Goal: Task Accomplishment & Management: Use online tool/utility

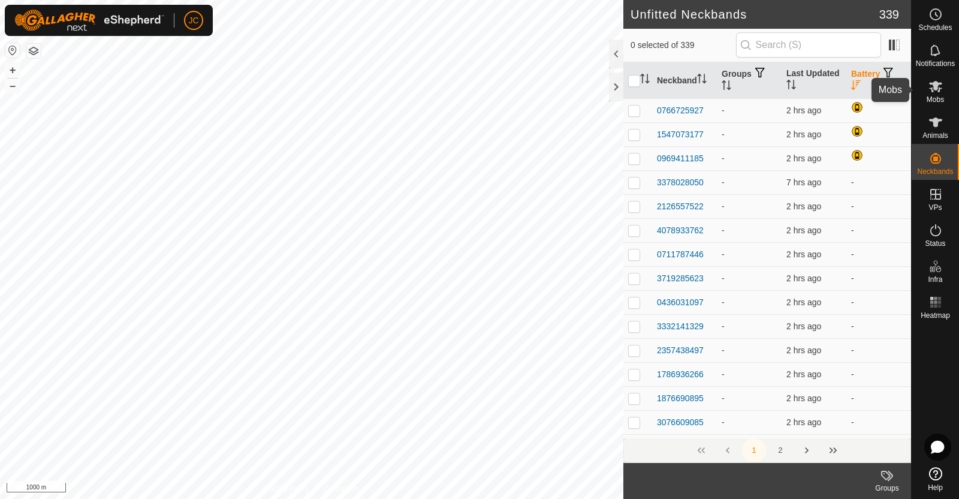
click at [936, 88] on icon at bounding box center [935, 86] width 13 height 11
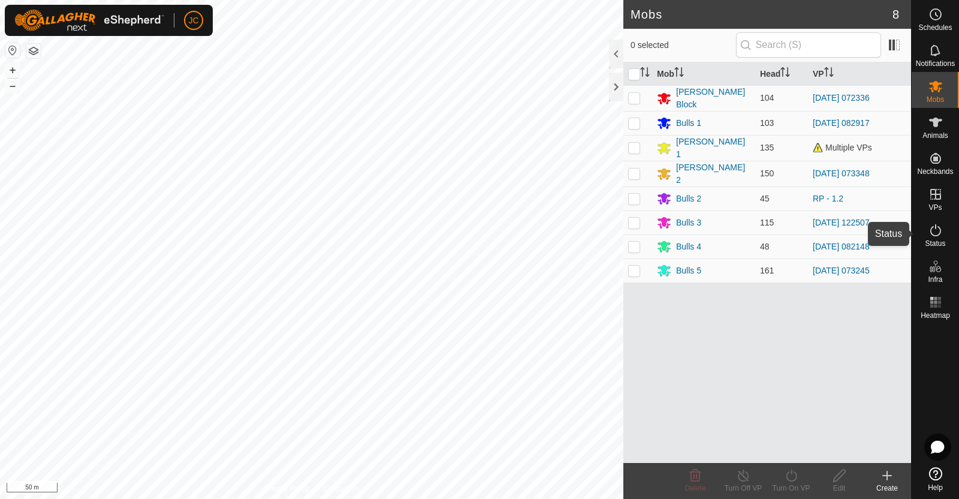
click at [939, 237] on icon at bounding box center [936, 230] width 14 height 14
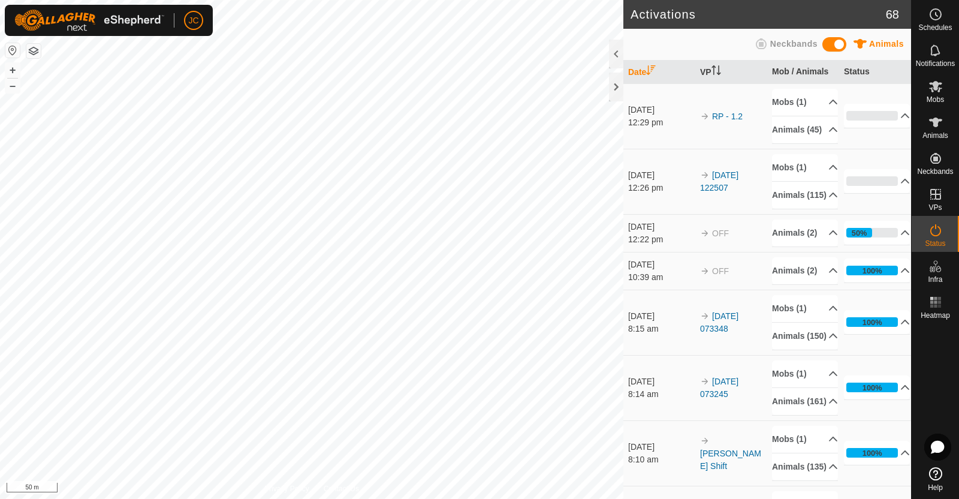
click at [937, 237] on icon at bounding box center [936, 230] width 14 height 14
click at [947, 82] on div "Mobs" at bounding box center [935, 90] width 47 height 36
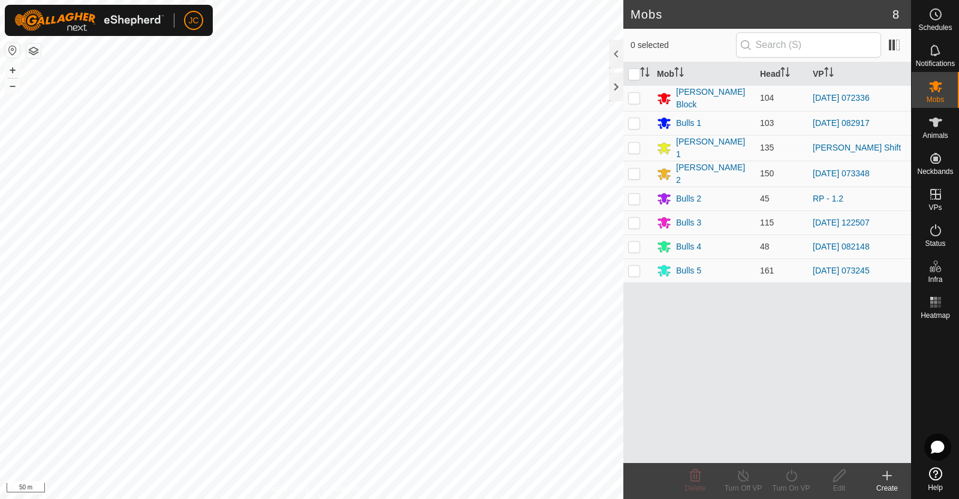
click at [893, 486] on div "Create" at bounding box center [887, 488] width 48 height 11
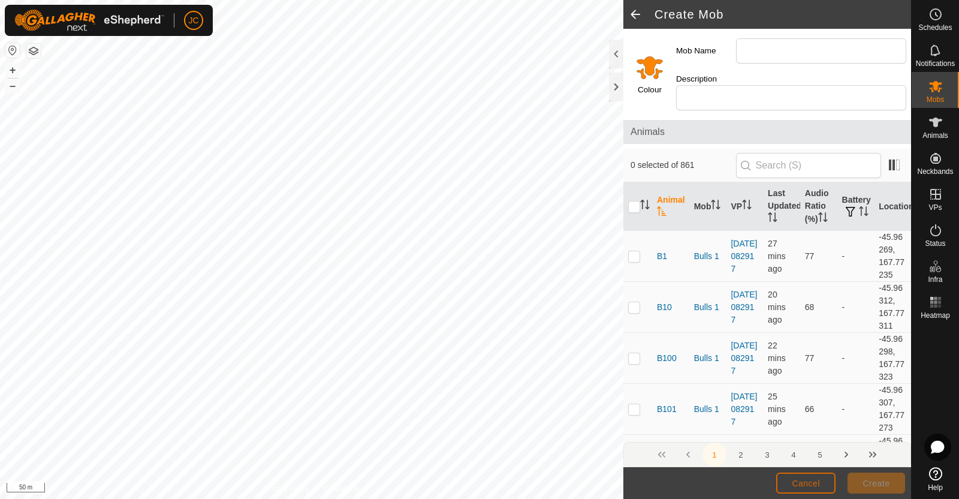
click at [821, 473] on button "Cancel" at bounding box center [805, 482] width 59 height 21
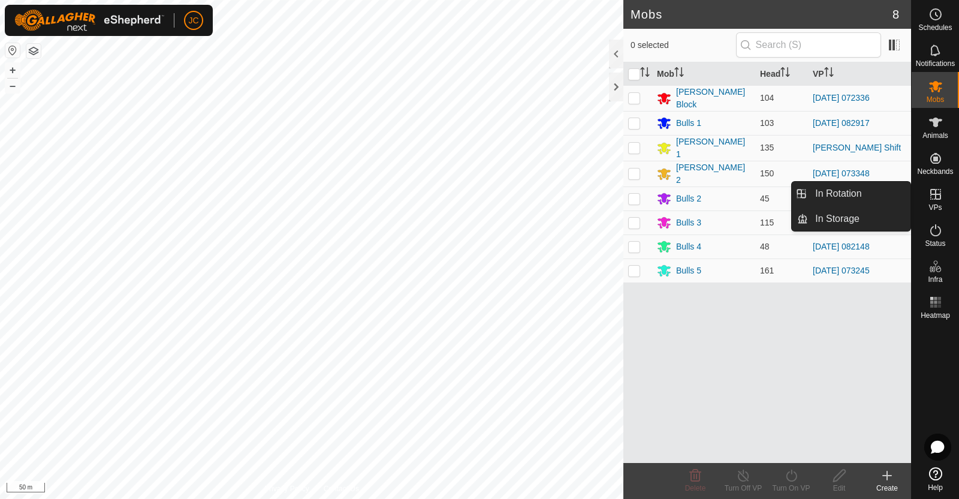
click at [873, 197] on link "In Rotation" at bounding box center [859, 194] width 103 height 24
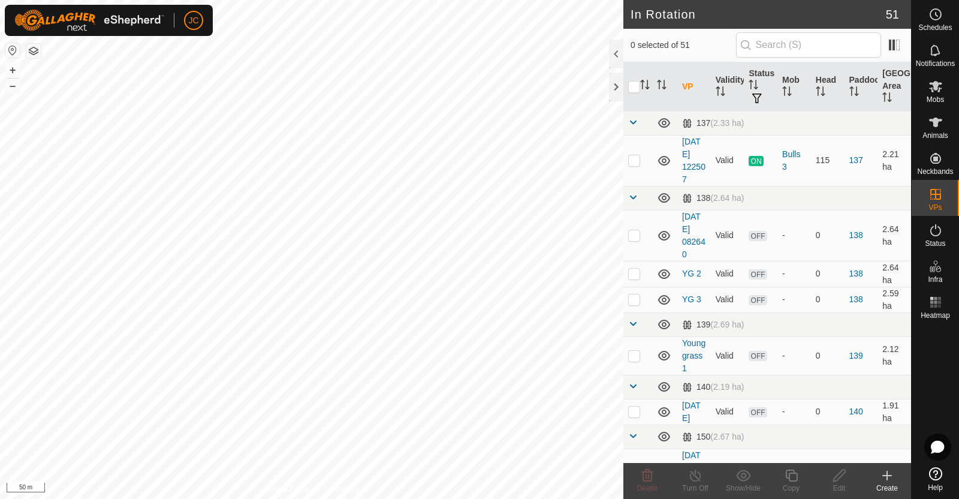
click at [894, 479] on create-svg-icon at bounding box center [887, 475] width 48 height 14
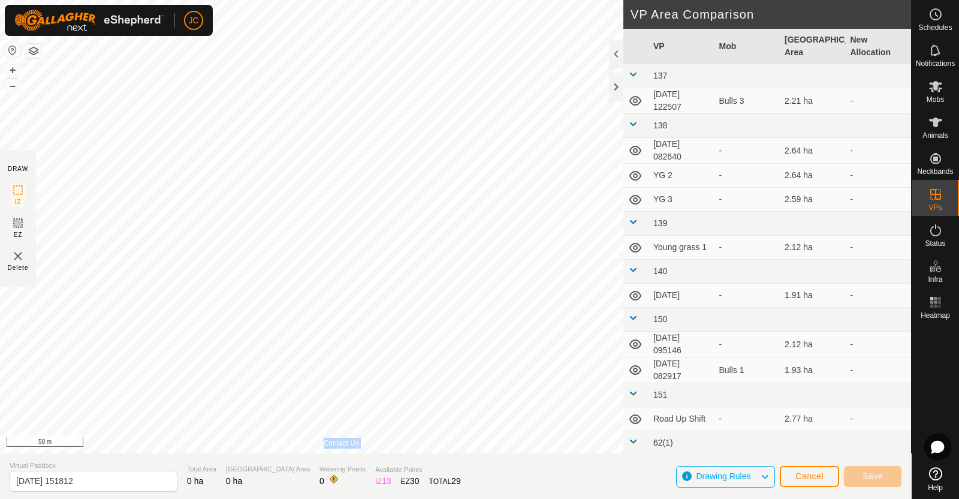
click at [297, 384] on div "Privacy Policy Contact Us + – ⇧ i 50 m" at bounding box center [311, 226] width 623 height 453
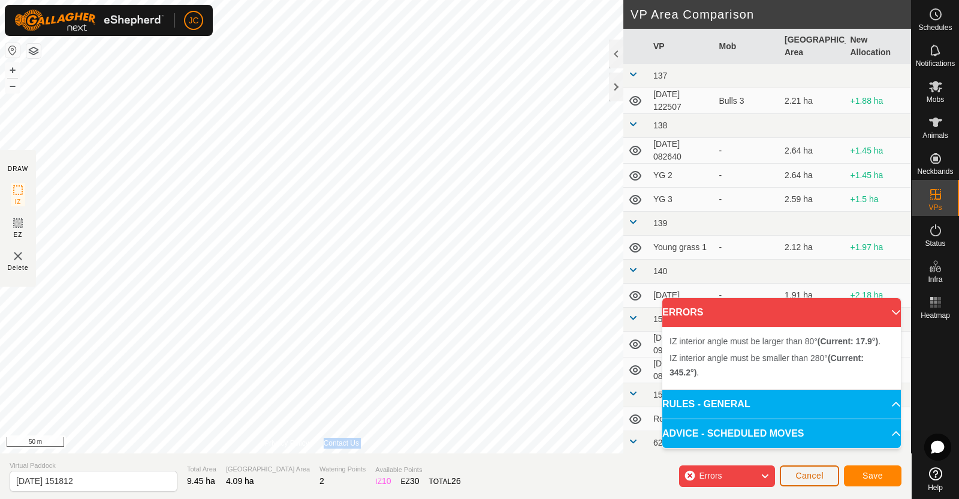
click at [824, 475] on button "Cancel" at bounding box center [809, 475] width 59 height 21
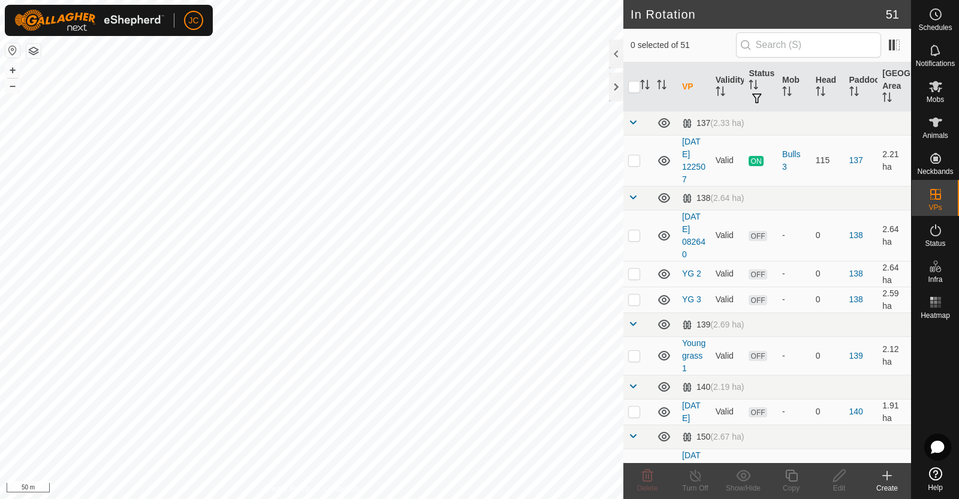
click at [888, 478] on icon at bounding box center [887, 475] width 14 height 14
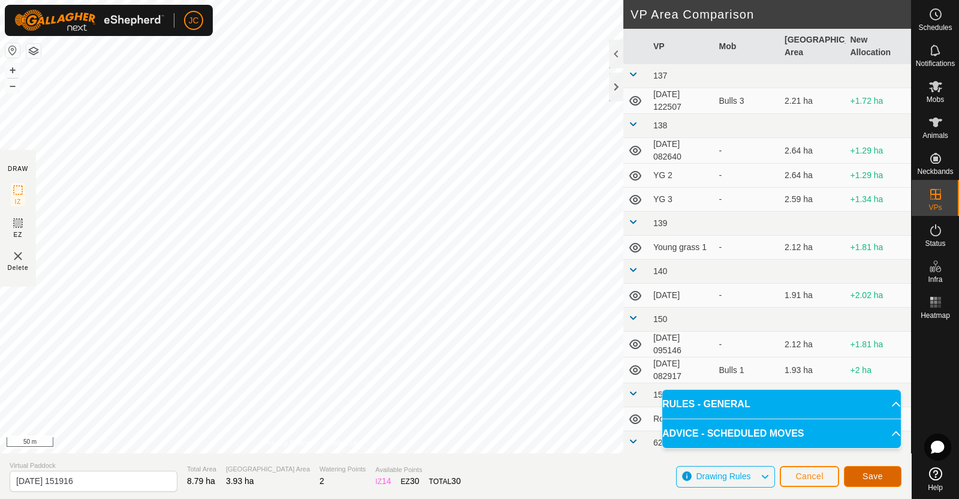
click at [875, 469] on button "Save" at bounding box center [873, 476] width 58 height 21
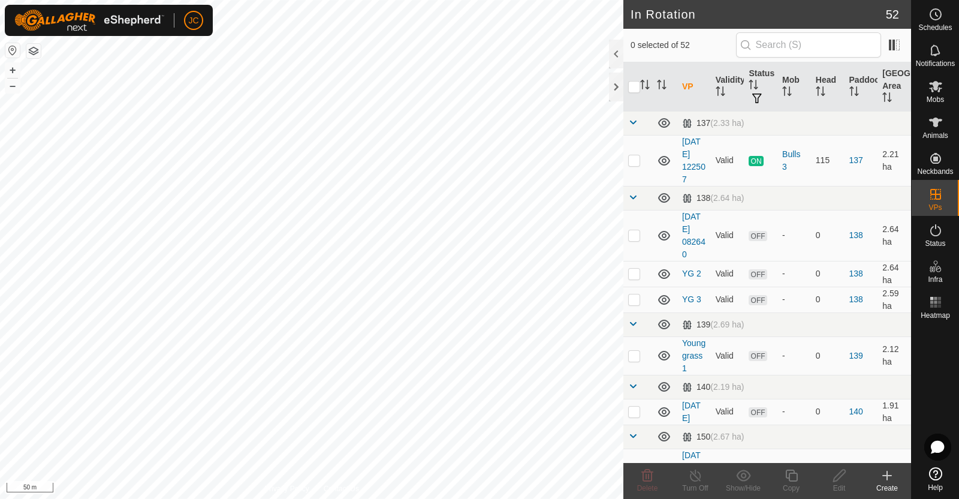
checkbox input "true"
click at [939, 88] on icon at bounding box center [935, 86] width 13 height 11
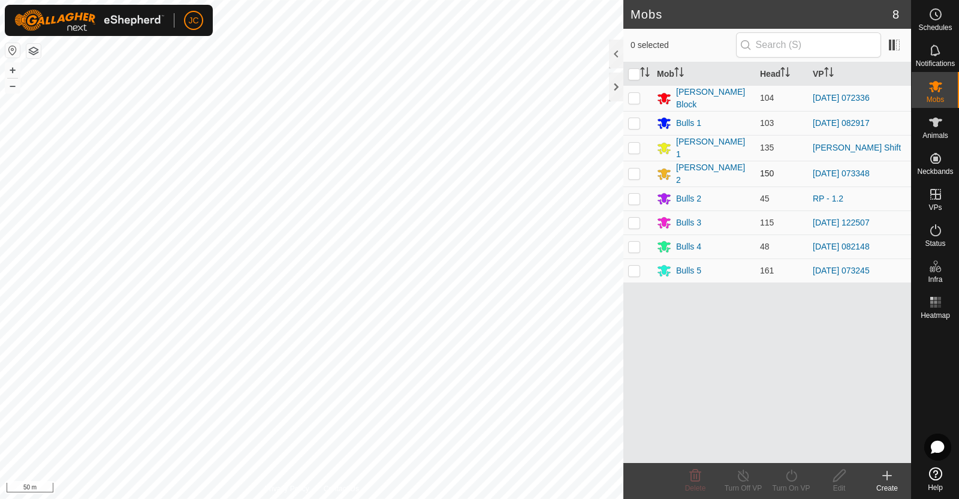
click at [632, 171] on p-checkbox at bounding box center [634, 173] width 12 height 10
checkbox input "true"
click at [789, 471] on icon at bounding box center [791, 475] width 11 height 12
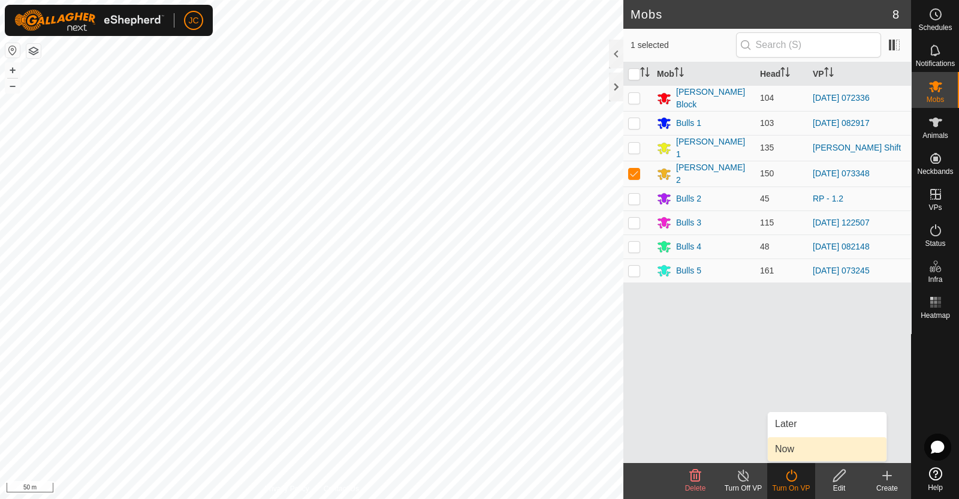
click at [792, 451] on link "Now" at bounding box center [827, 449] width 119 height 24
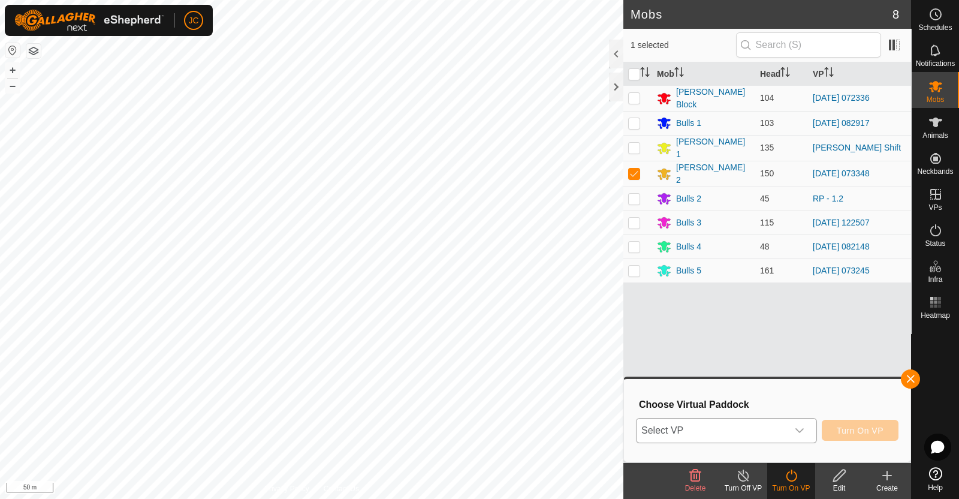
click at [770, 428] on span "Select VP" at bounding box center [712, 430] width 151 height 24
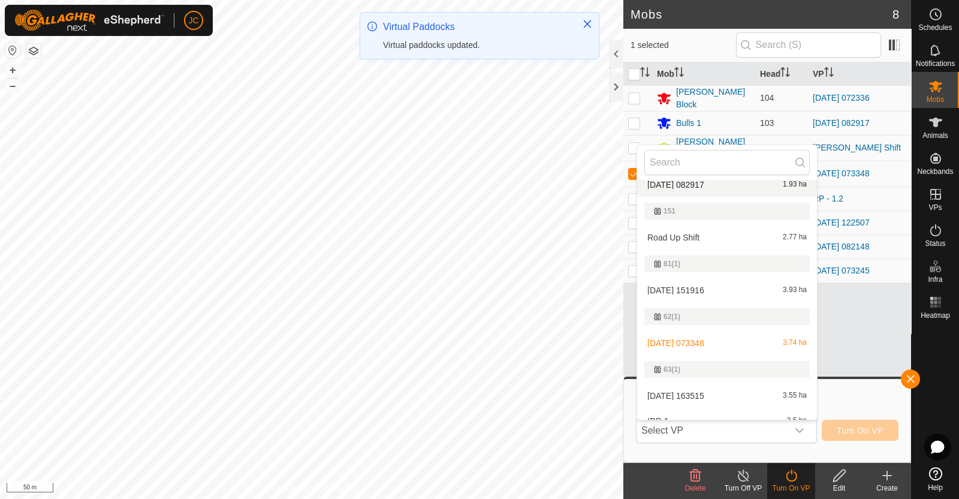
scroll to position [375, 0]
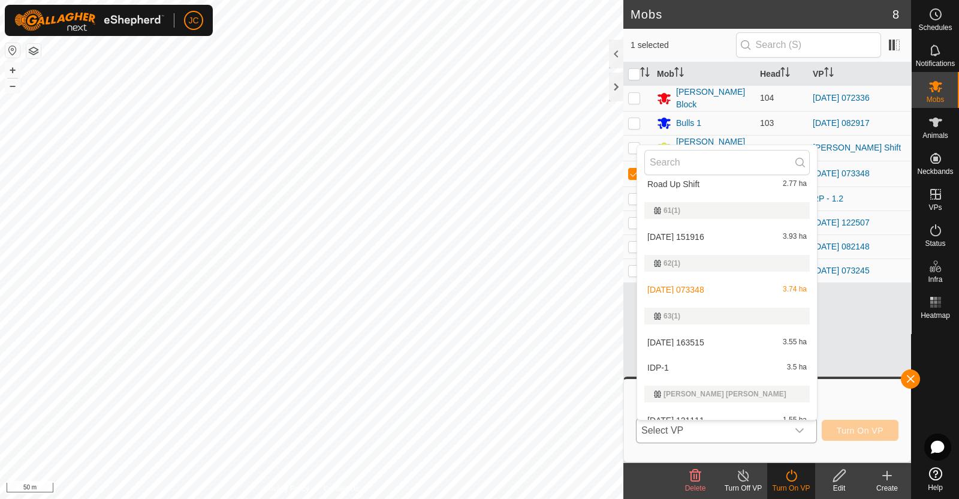
click at [697, 235] on li "2025-08-18 151916 3.93 ha" at bounding box center [727, 237] width 180 height 24
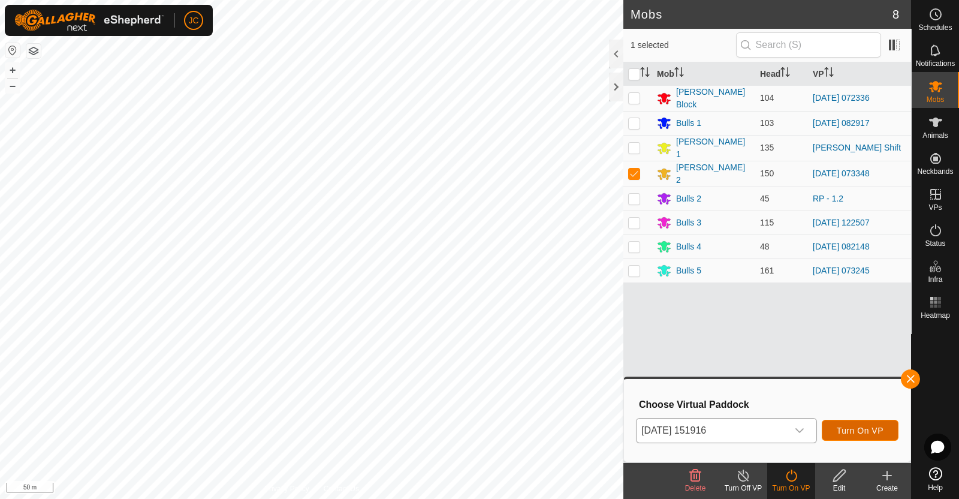
click at [845, 428] on span "Turn On VP" at bounding box center [860, 431] width 47 height 10
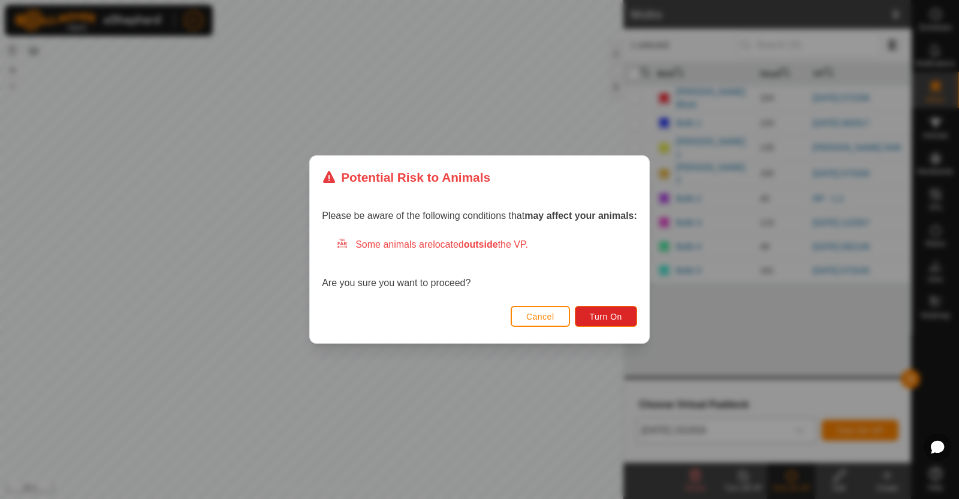
click at [563, 400] on div "Potential Risk to Animals Please be aware of the following conditions that may …" at bounding box center [479, 249] width 959 height 499
click at [543, 324] on button "Cancel" at bounding box center [540, 316] width 59 height 21
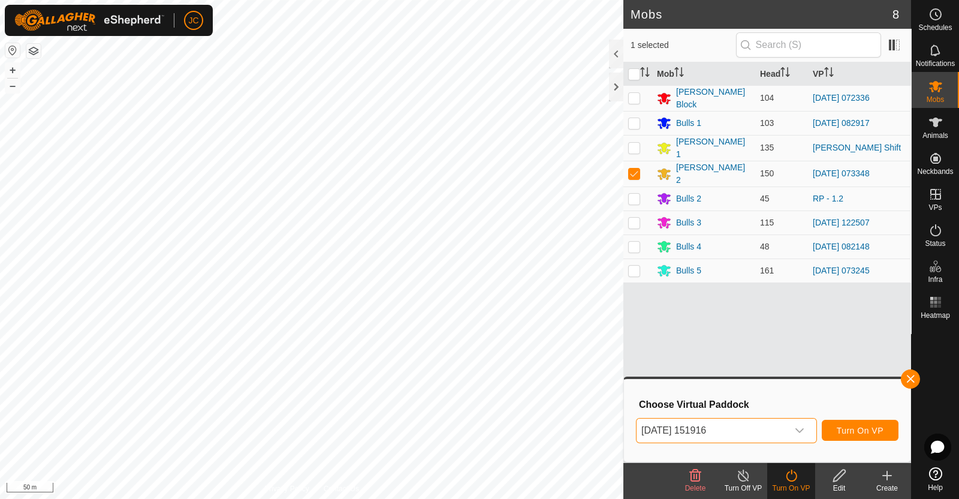
click at [776, 423] on span "2025-08-18 151916" at bounding box center [712, 430] width 151 height 24
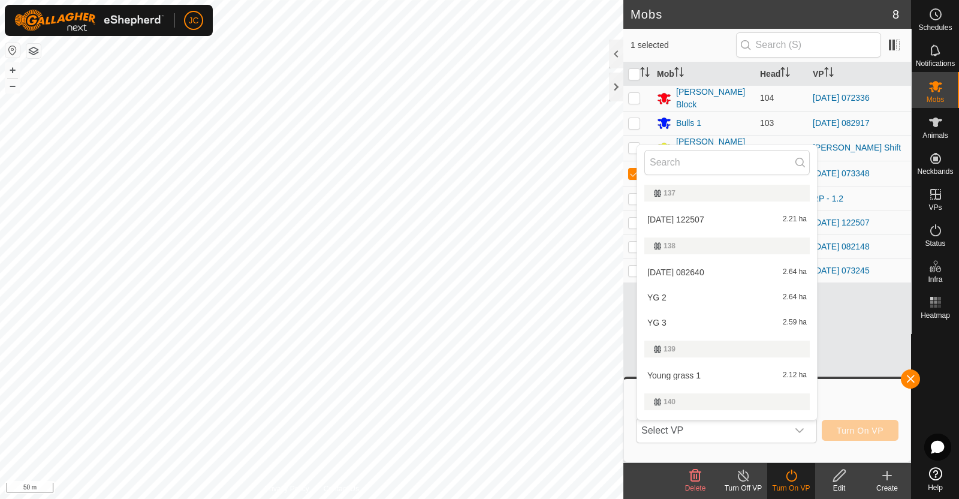
scroll to position [204, 0]
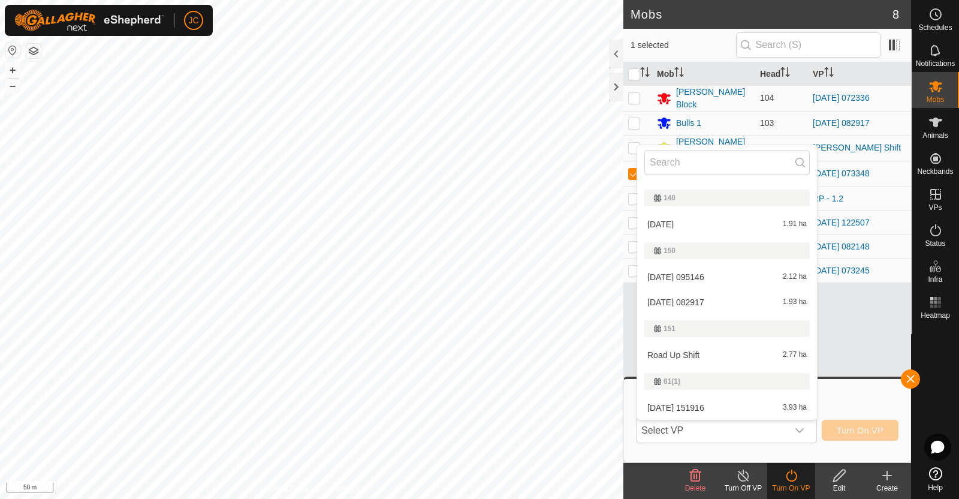
click at [731, 402] on li "2025-08-18 151916 3.93 ha" at bounding box center [727, 408] width 180 height 24
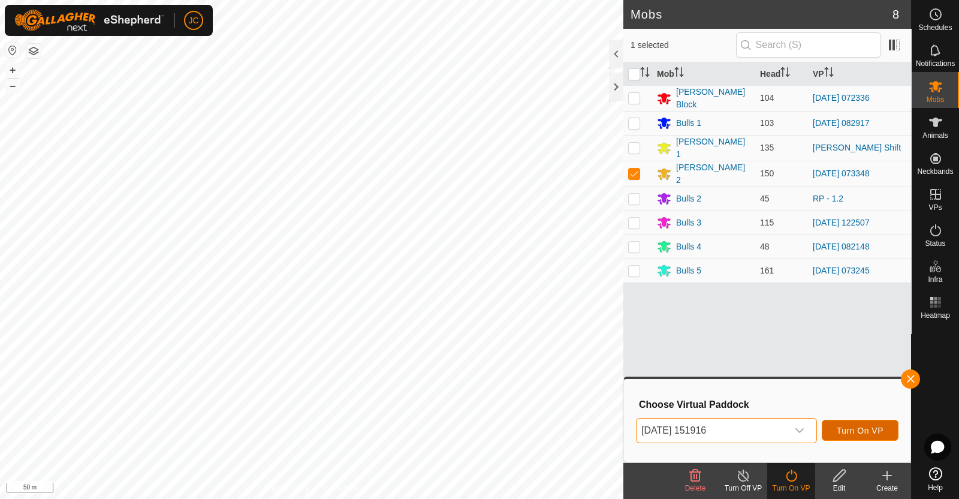
click at [854, 426] on span "Turn On VP" at bounding box center [860, 431] width 47 height 10
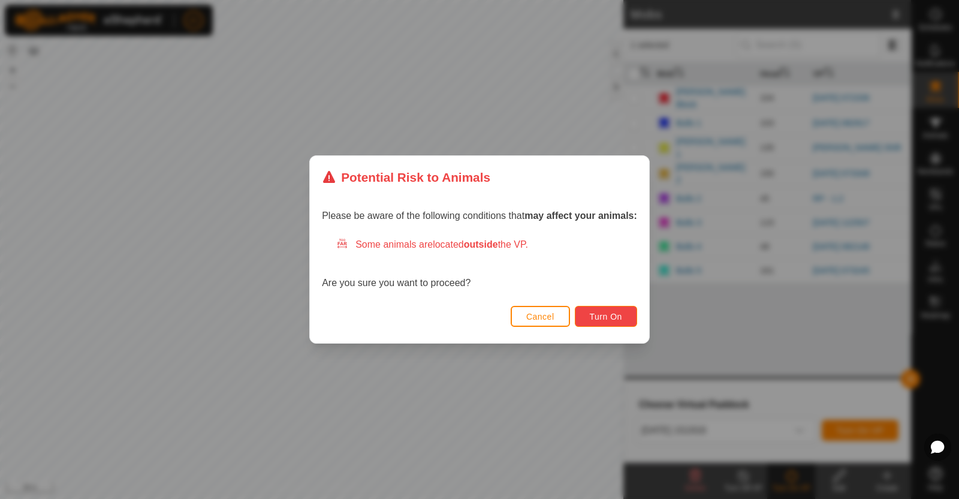
click at [619, 310] on button "Turn On" at bounding box center [606, 316] width 62 height 21
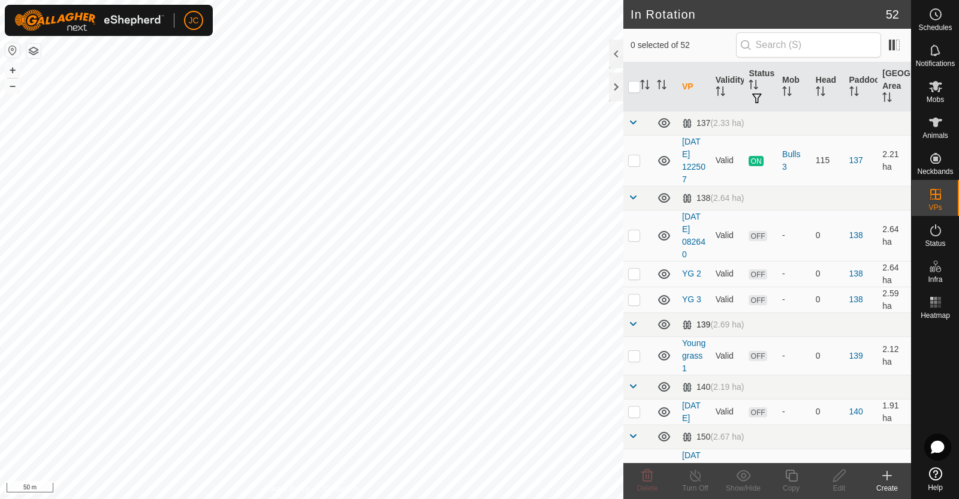
checkbox input "true"
click at [699, 480] on line at bounding box center [696, 476] width 10 height 10
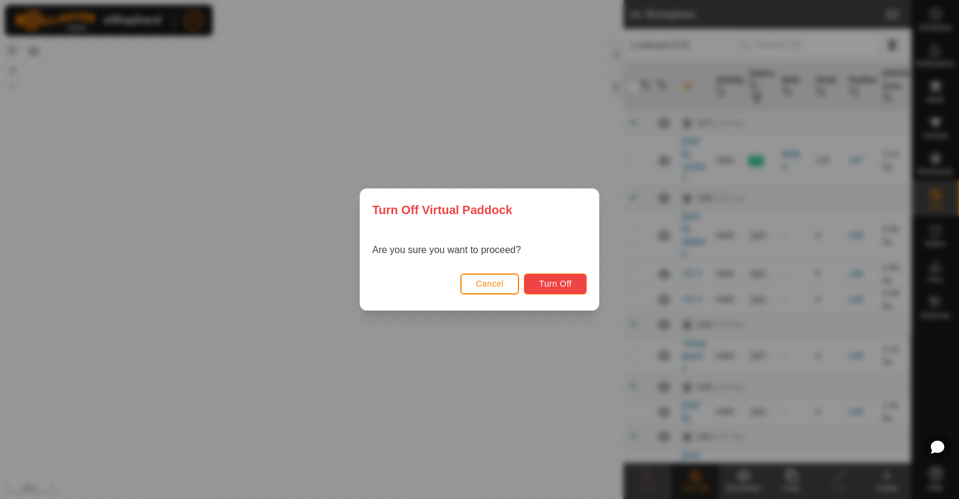
click at [569, 283] on span "Turn Off" at bounding box center [555, 284] width 33 height 10
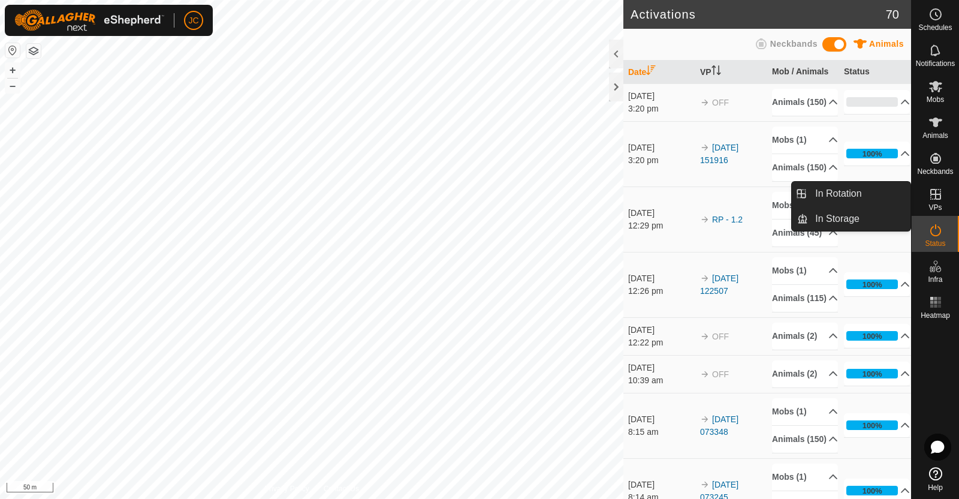
click at [936, 187] on icon at bounding box center [936, 194] width 14 height 14
click at [878, 195] on link "In Rotation" at bounding box center [859, 194] width 103 height 24
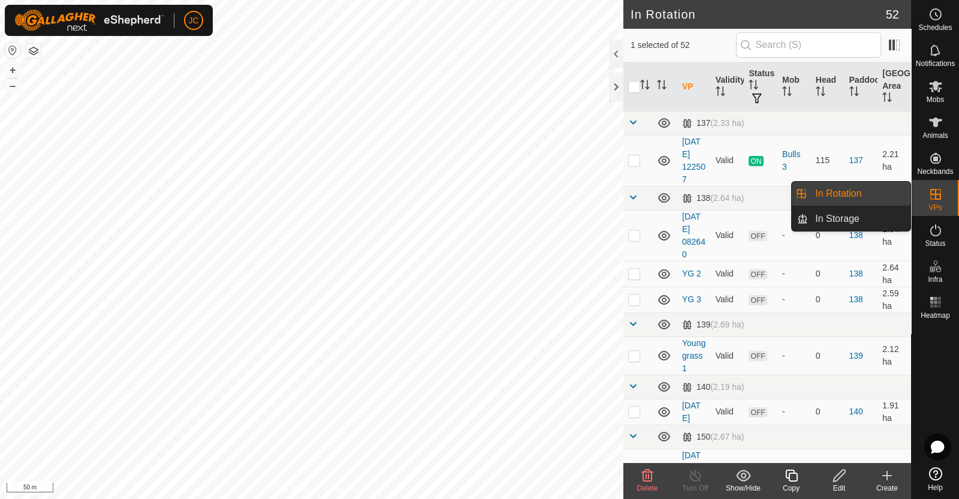
click at [835, 193] on link "In Rotation" at bounding box center [859, 194] width 103 height 24
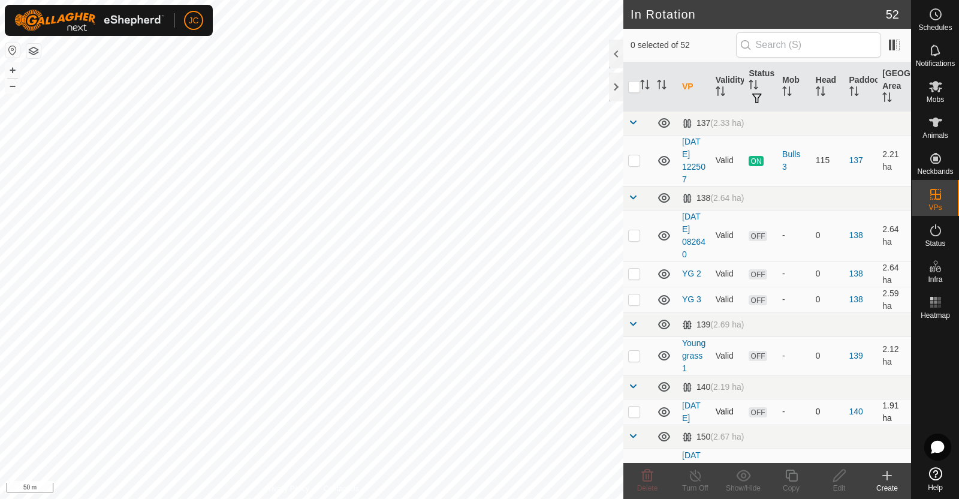
checkbox input "true"
click at [849, 474] on edit-svg-icon at bounding box center [839, 475] width 48 height 14
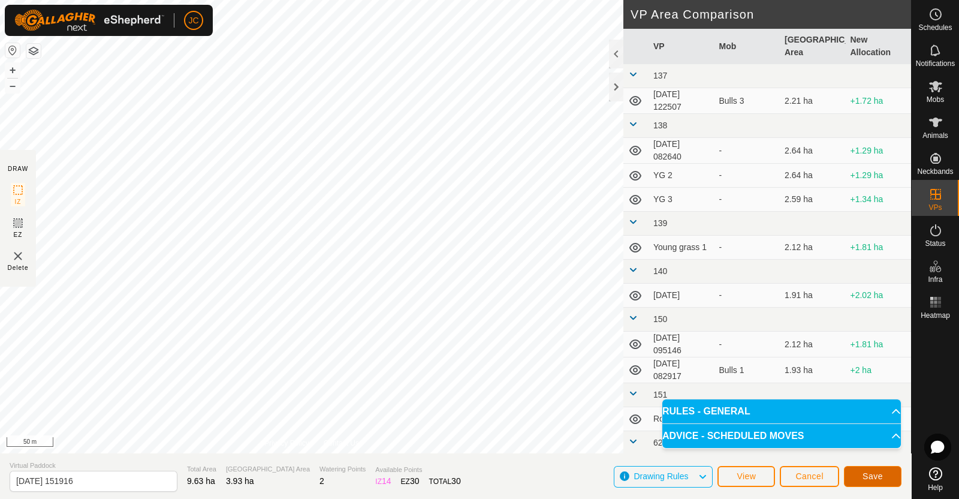
click at [882, 476] on span "Save" at bounding box center [873, 476] width 20 height 10
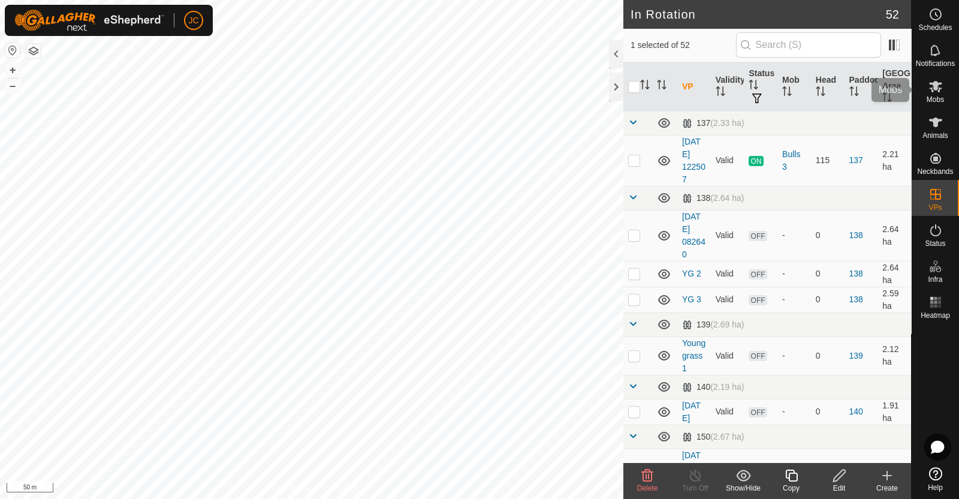
click at [937, 96] on span "Mobs" at bounding box center [935, 99] width 17 height 7
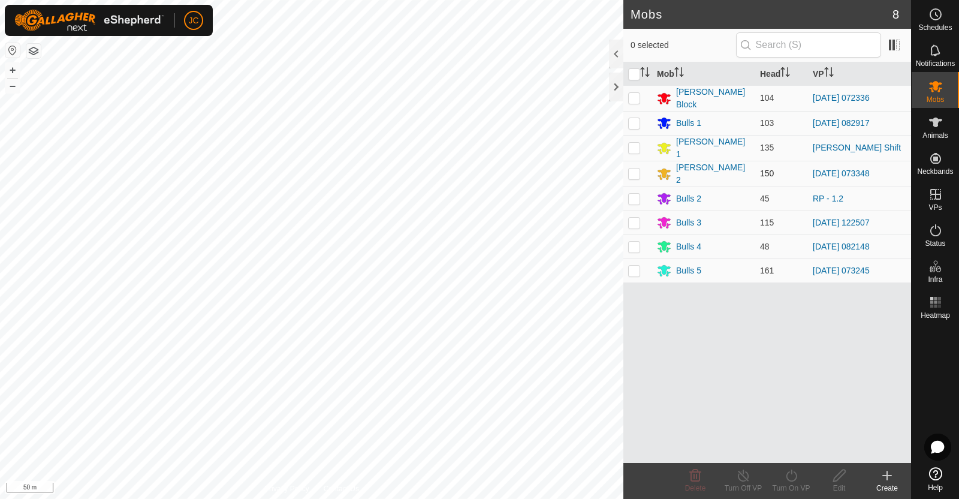
click at [635, 170] on p-checkbox at bounding box center [634, 173] width 12 height 10
checkbox input "true"
click at [803, 483] on div "Turn On VP" at bounding box center [791, 488] width 48 height 11
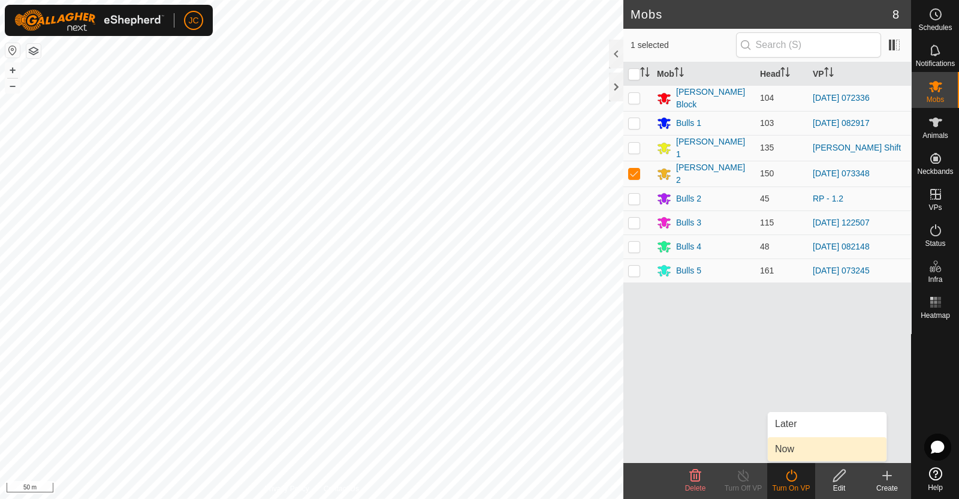
click at [790, 450] on link "Now" at bounding box center [827, 449] width 119 height 24
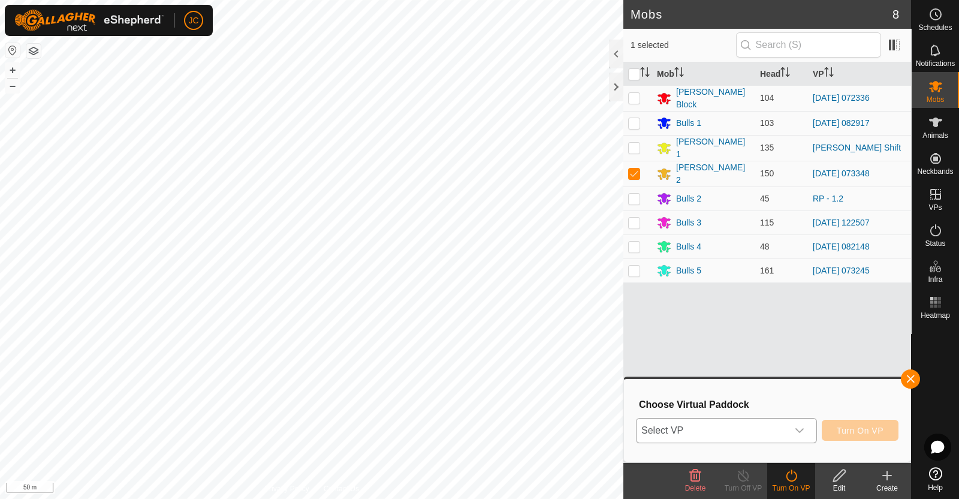
click at [782, 439] on span "Select VP" at bounding box center [712, 430] width 151 height 24
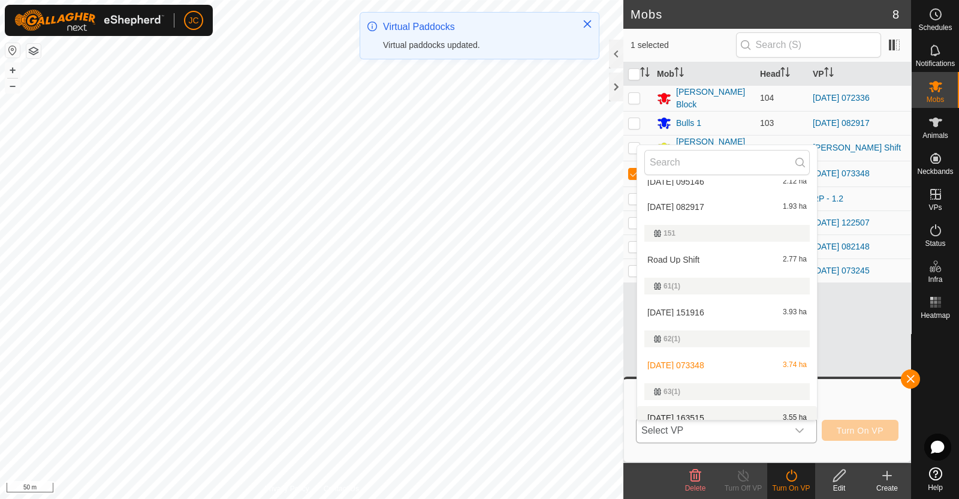
scroll to position [309, 0]
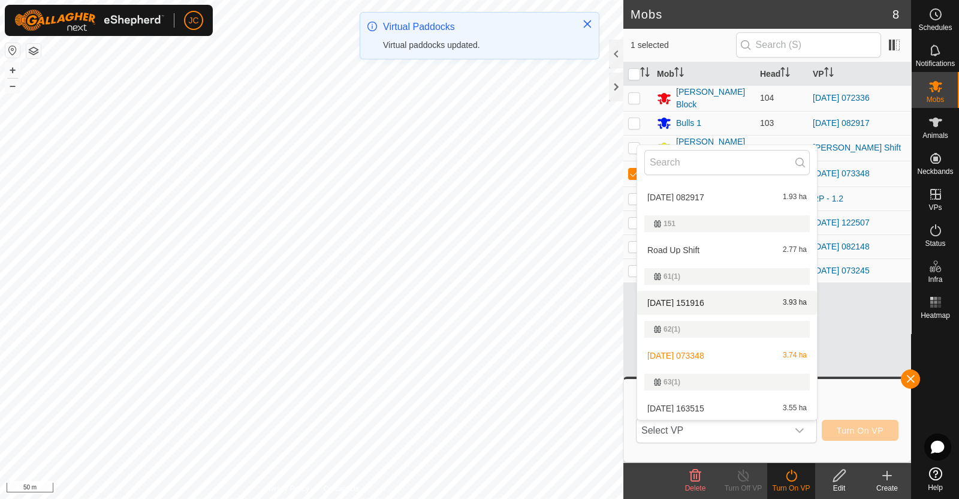
click at [720, 299] on li "2025-08-18 151916 3.93 ha" at bounding box center [727, 303] width 180 height 24
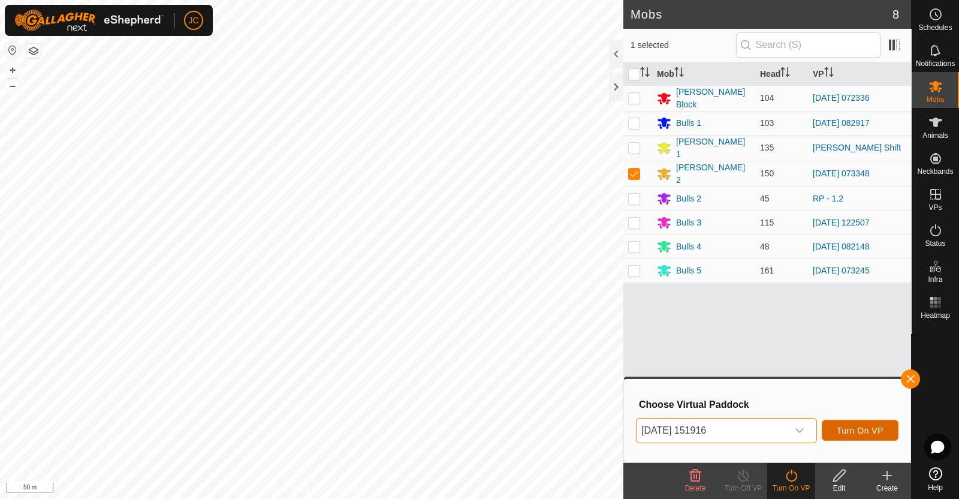
click at [872, 439] on button "Turn On VP" at bounding box center [860, 430] width 77 height 21
